Goal: Check status: Check status

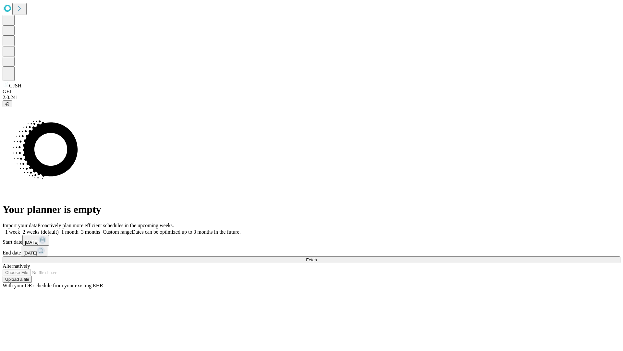
click at [317, 257] on span "Fetch" at bounding box center [311, 259] width 11 height 5
